Goal: Navigation & Orientation: Find specific page/section

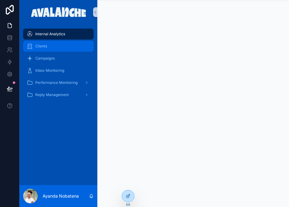
click at [57, 48] on div "Clients" at bounding box center [58, 46] width 63 height 10
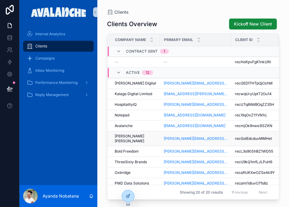
click at [130, 136] on span "[PERSON_NAME] [PERSON_NAME]" at bounding box center [136, 139] width 42 height 10
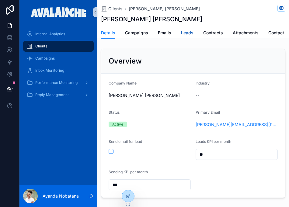
click at [188, 35] on span "Leads" at bounding box center [187, 33] width 12 height 6
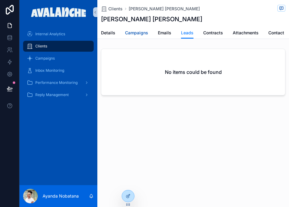
click at [137, 33] on span "Campaigns" at bounding box center [136, 33] width 23 height 6
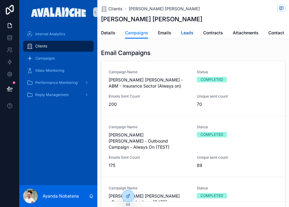
click at [189, 33] on span "Leads" at bounding box center [187, 33] width 12 height 6
